Goal: Task Accomplishment & Management: Manage account settings

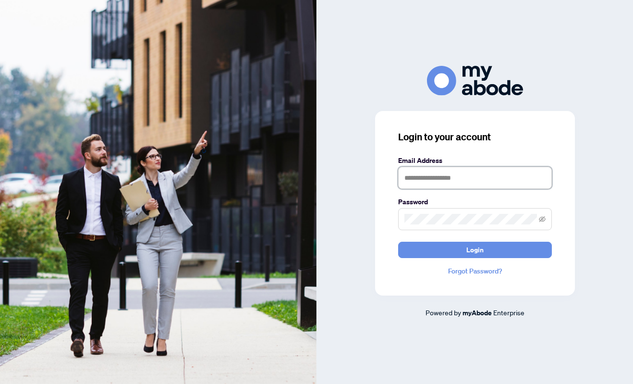
type input "**********"
click at [474, 249] on button "Login" at bounding box center [475, 250] width 154 height 16
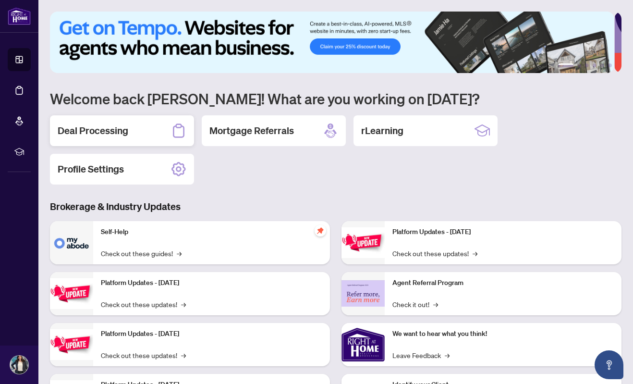
click at [153, 131] on div "Deal Processing" at bounding box center [122, 130] width 144 height 31
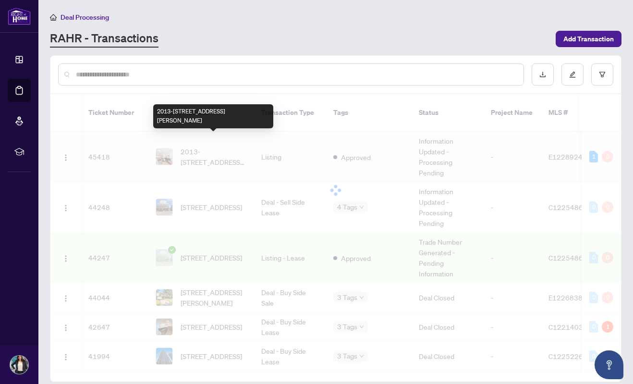
scroll to position [569, 0]
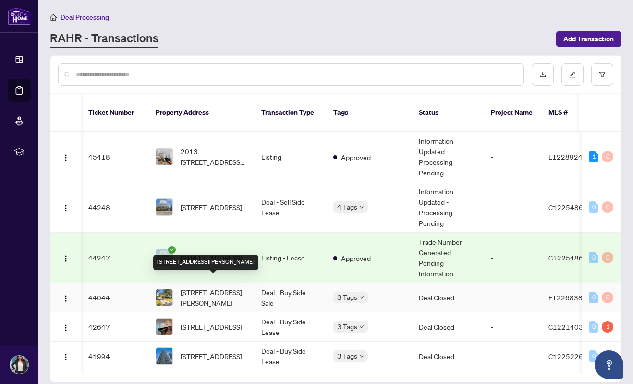
click at [203, 287] on span "[STREET_ADDRESS][PERSON_NAME]" at bounding box center [213, 297] width 65 height 21
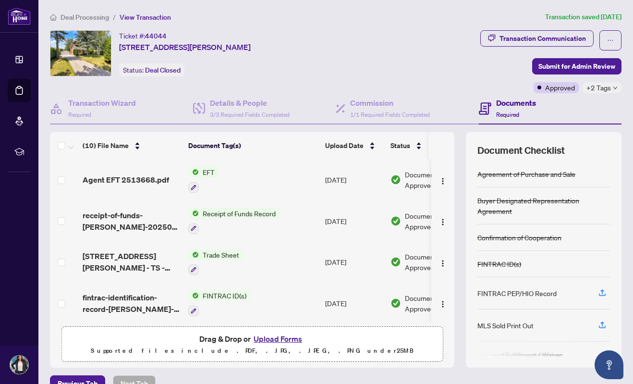
click at [154, 179] on span "Agent EFT 2513668.pdf" at bounding box center [126, 180] width 86 height 12
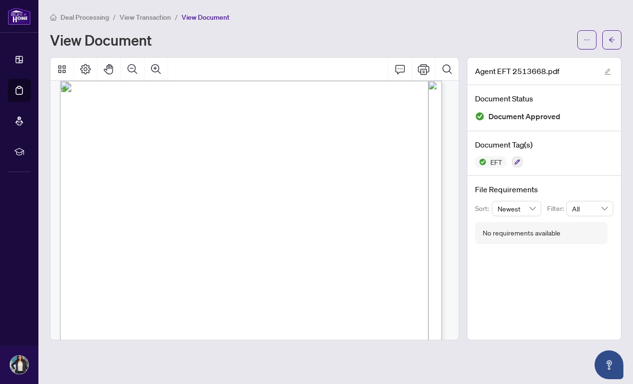
scroll to position [3, 0]
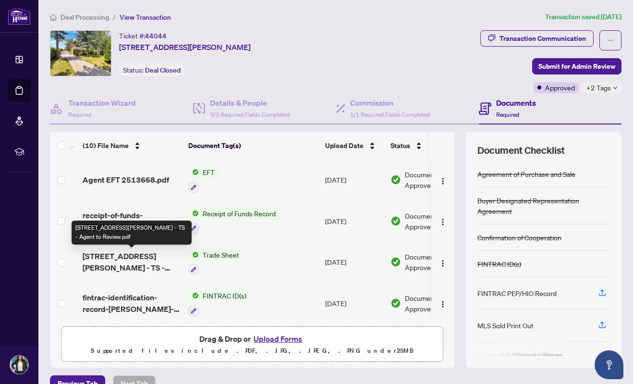
click at [125, 261] on span "[STREET_ADDRESS][PERSON_NAME] - TS - Agent to Review.pdf" at bounding box center [132, 261] width 98 height 23
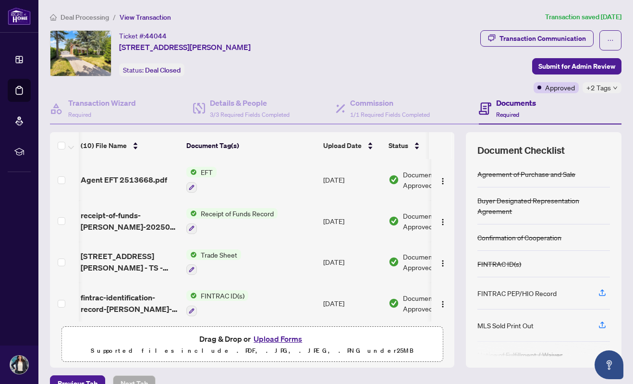
scroll to position [0, 2]
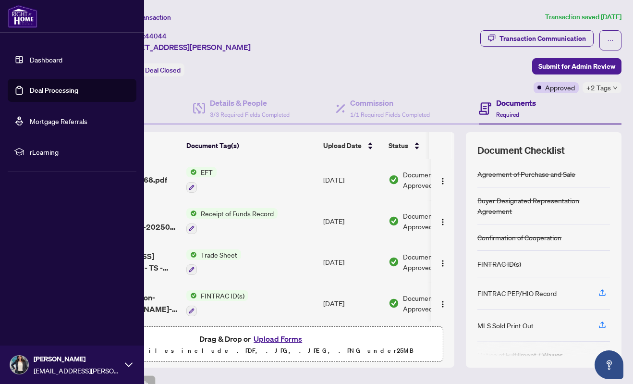
click at [30, 56] on link "Dashboard" at bounding box center [46, 59] width 33 height 9
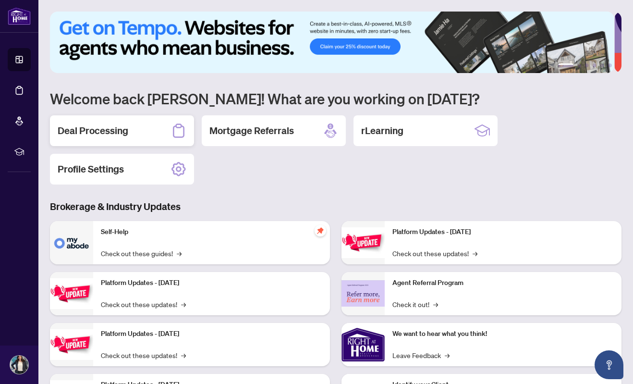
click at [147, 130] on div "Deal Processing" at bounding box center [122, 130] width 144 height 31
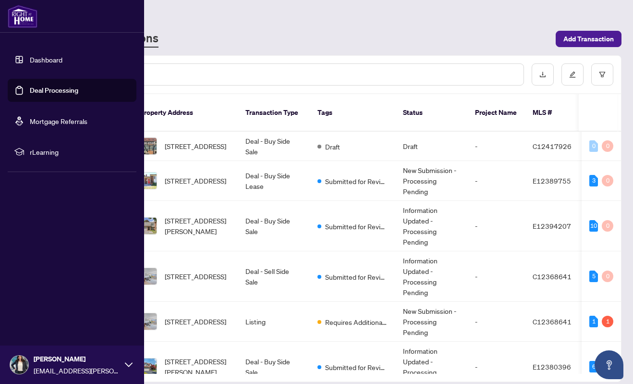
click at [23, 240] on div "Dashboard Deal Processing Mortgage Referrals rLearning [PERSON_NAME] [PERSON_NA…" at bounding box center [72, 192] width 144 height 384
